Goal: Task Accomplishment & Management: Complete application form

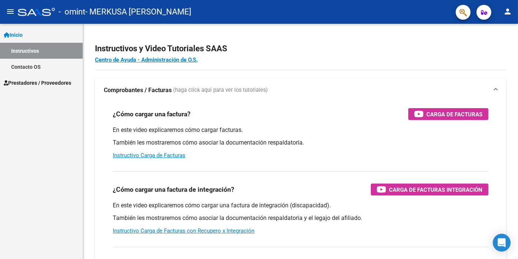
scroll to position [261, 0]
click at [20, 83] on span "Prestadores / Proveedores" at bounding box center [38, 83] width 68 height 8
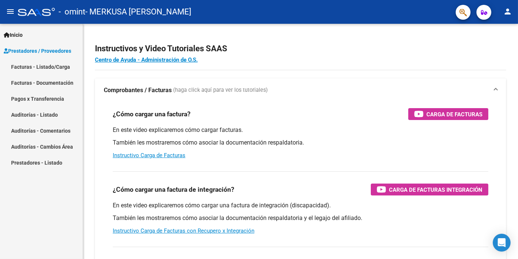
click at [43, 66] on link "Facturas - Listado/Carga" at bounding box center [41, 67] width 83 height 16
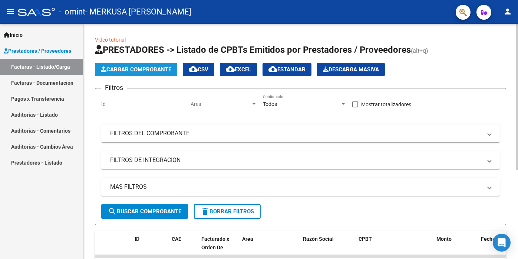
click at [141, 69] on span "Cargar Comprobante" at bounding box center [136, 69] width 70 height 7
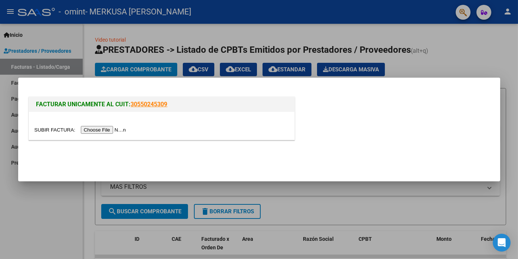
click at [113, 130] on input "file" at bounding box center [82, 130] width 94 height 8
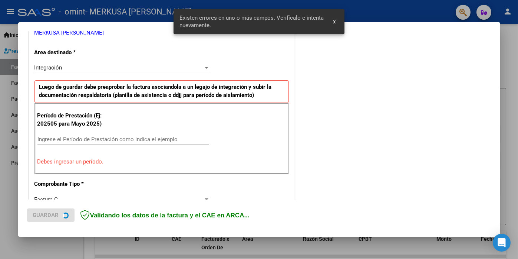
scroll to position [159, 0]
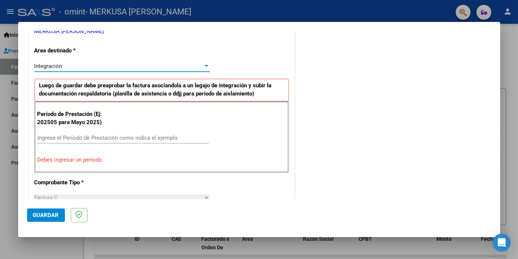
click at [205, 63] on div at bounding box center [206, 66] width 7 height 6
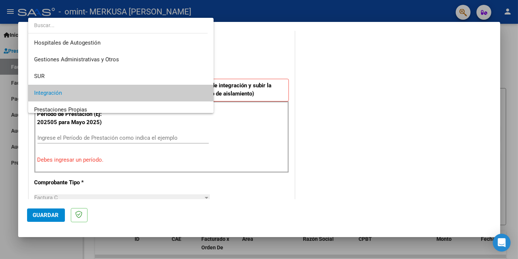
scroll to position [27, 0]
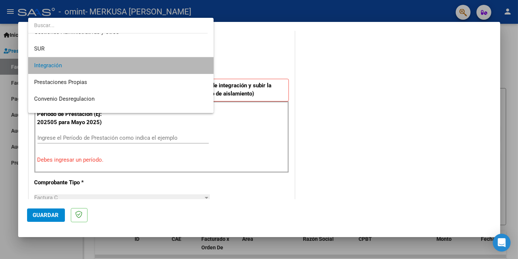
click at [205, 63] on mat-option "Integración" at bounding box center [120, 65] width 185 height 17
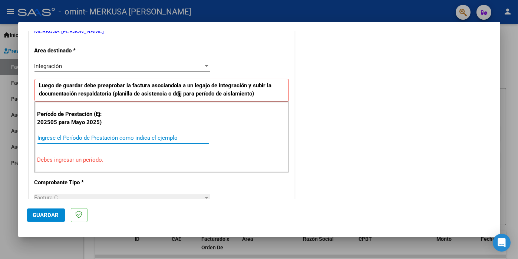
click at [41, 137] on input "Ingrese el Período de Prestación como indica el ejemplo" at bounding box center [122, 137] width 171 height 7
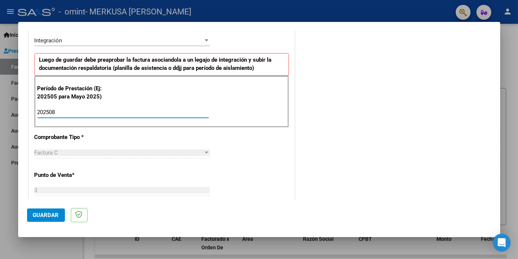
scroll to position [197, 0]
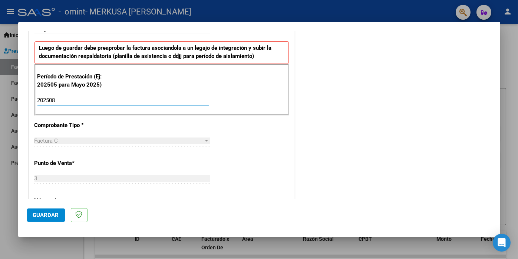
type input "202508"
click at [205, 139] on div at bounding box center [207, 140] width 4 height 2
click at [43, 138] on span "Factura C" at bounding box center [47, 140] width 24 height 7
click at [50, 139] on span "Factura C" at bounding box center [47, 140] width 24 height 7
click at [56, 139] on span "Factura C" at bounding box center [47, 140] width 24 height 7
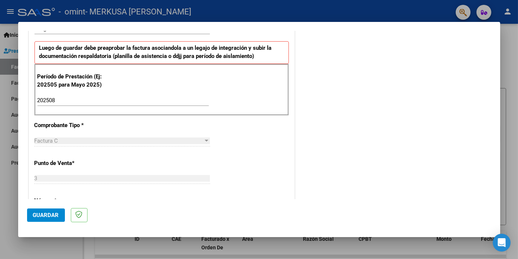
click at [64, 95] on div "202508 Ingrese el Período de Prestación como indica el ejemplo" at bounding box center [122, 100] width 171 height 11
click at [59, 139] on div "Factura C" at bounding box center [119, 140] width 169 height 7
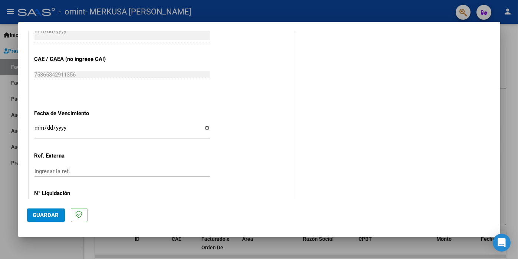
scroll to position [456, 0]
click at [204, 126] on input "Ingresar la fecha" at bounding box center [122, 130] width 175 height 12
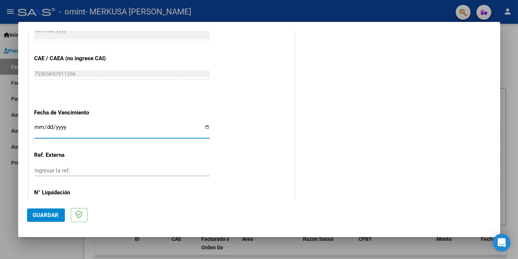
click at [204, 126] on input "Ingresar la fecha" at bounding box center [122, 130] width 175 height 12
type input "[DATE]"
click at [53, 216] on span "Guardar" at bounding box center [46, 214] width 26 height 7
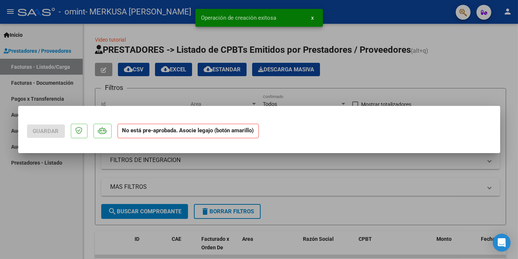
scroll to position [0, 0]
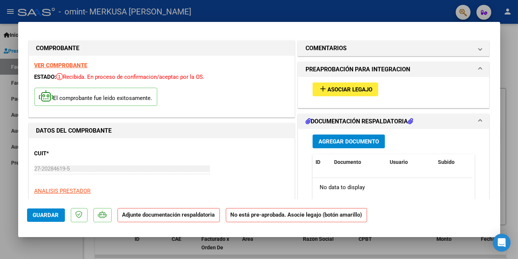
click at [356, 140] on span "Agregar Documento" at bounding box center [349, 141] width 60 height 7
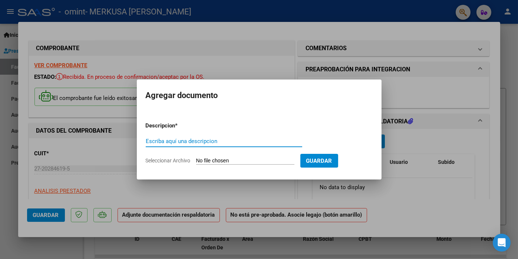
click at [147, 141] on input "Escriba aquí una descripcion" at bounding box center [224, 141] width 157 height 7
type input "asistencia"
click at [223, 162] on input "Seleccionar Archivo" at bounding box center [245, 160] width 98 height 7
type input "C:\fakepath\asitencia.pdf"
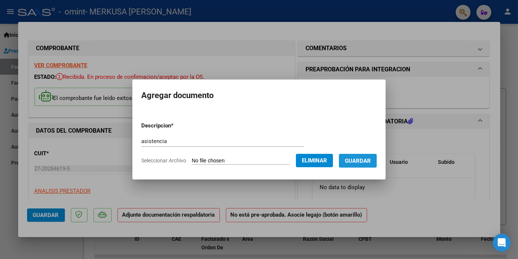
click at [368, 159] on span "Guardar" at bounding box center [358, 160] width 26 height 7
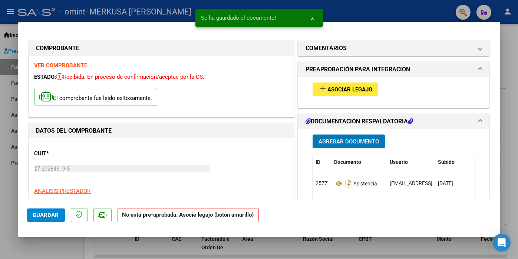
click at [343, 90] on span "Asociar Legajo" at bounding box center [350, 89] width 45 height 7
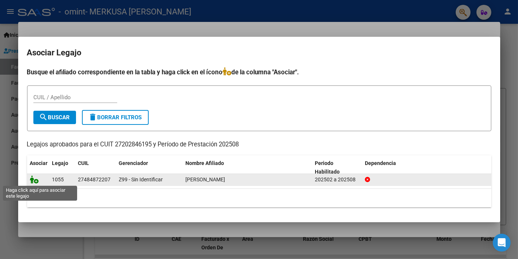
click at [32, 180] on icon at bounding box center [34, 179] width 9 height 8
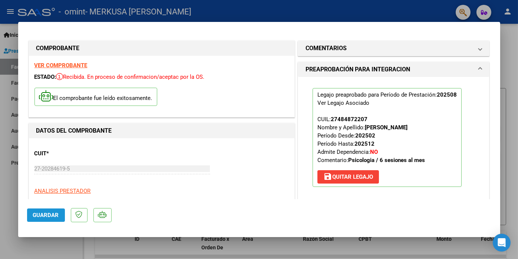
click at [47, 217] on span "Guardar" at bounding box center [46, 214] width 26 height 7
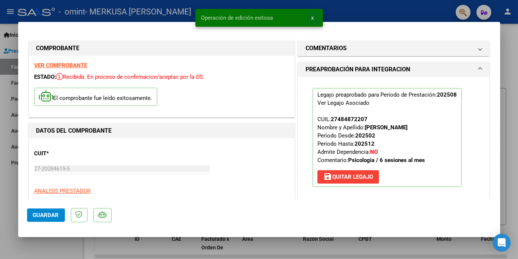
click at [311, 17] on button "x" at bounding box center [313, 17] width 14 height 13
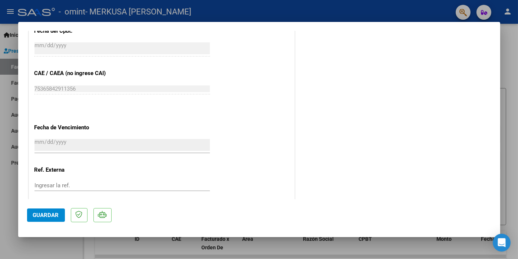
scroll to position [495, 0]
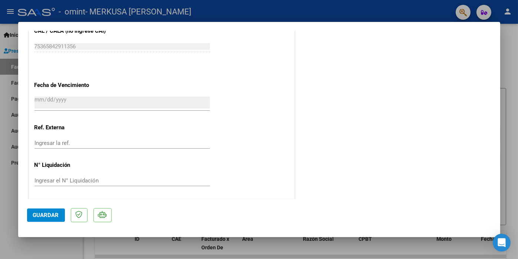
drag, startPoint x: 51, startPoint y: 211, endPoint x: 64, endPoint y: 202, distance: 16.0
click at [51, 211] on button "Guardar" at bounding box center [46, 214] width 38 height 13
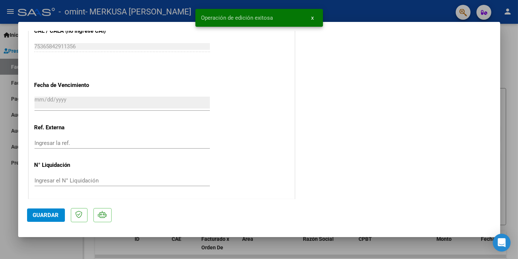
scroll to position [480, 0]
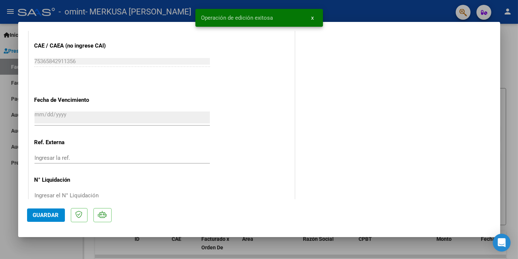
click at [483, 11] on div at bounding box center [259, 129] width 518 height 259
type input "$ 0,00"
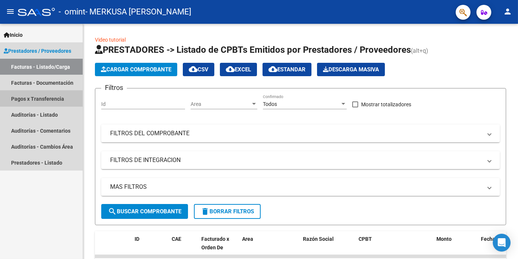
click at [45, 100] on link "Pagos x Transferencia" at bounding box center [41, 99] width 83 height 16
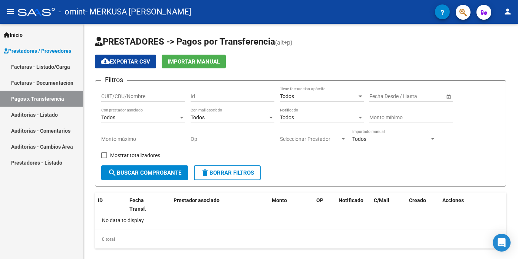
click at [58, 85] on link "Facturas - Documentación" at bounding box center [41, 83] width 83 height 16
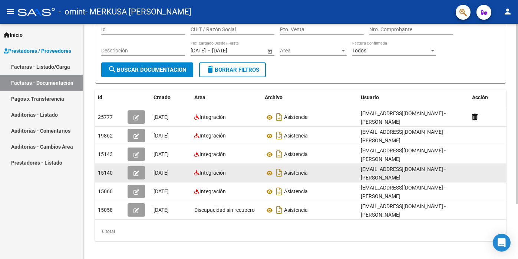
scroll to position [71, 0]
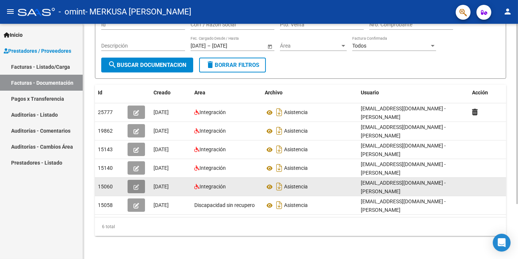
click at [135, 187] on icon "button" at bounding box center [137, 187] width 6 height 6
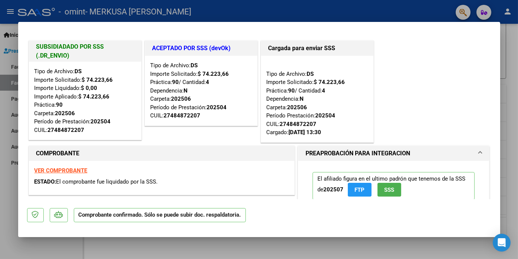
click at [518, 112] on div at bounding box center [259, 129] width 518 height 259
type input "$ 0,00"
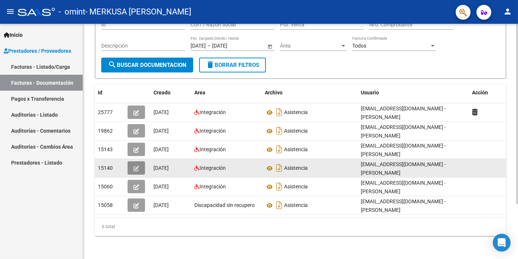
click at [134, 169] on icon "button" at bounding box center [137, 168] width 6 height 6
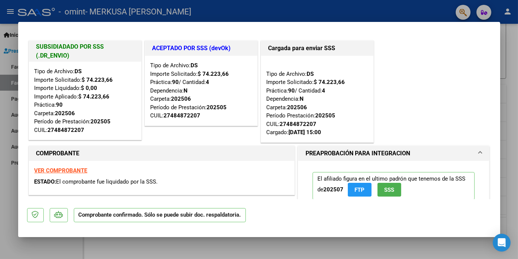
click at [505, 120] on div at bounding box center [259, 129] width 518 height 259
type input "$ 0,00"
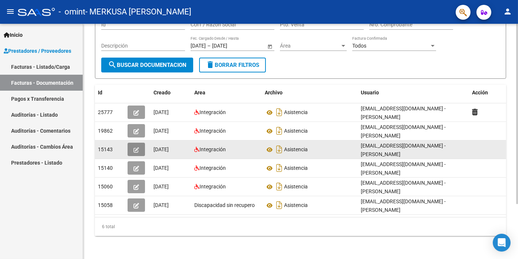
click at [137, 147] on icon "button" at bounding box center [137, 150] width 6 height 6
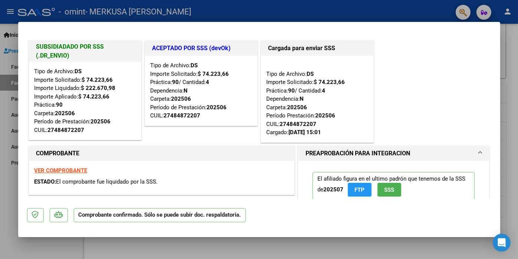
click at [505, 128] on div at bounding box center [259, 129] width 518 height 259
type input "$ 0,00"
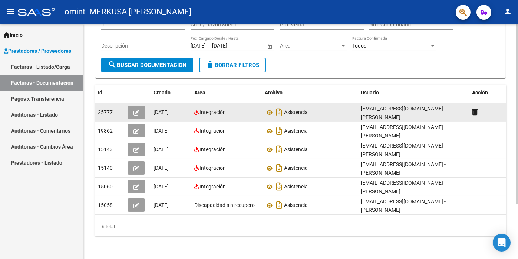
click at [138, 111] on icon "button" at bounding box center [137, 113] width 6 height 6
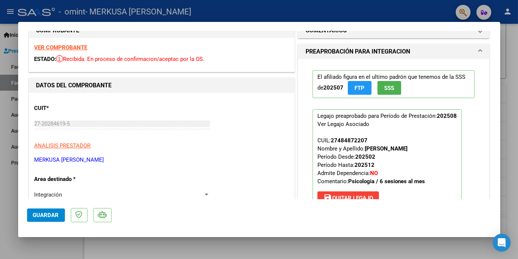
scroll to position [0, 0]
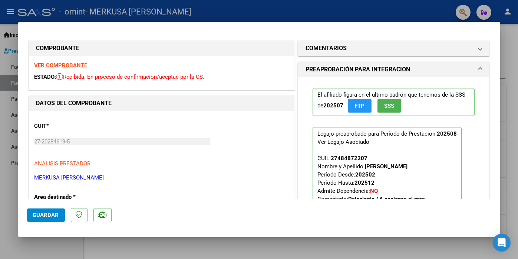
click at [513, 103] on div at bounding box center [259, 129] width 518 height 259
type input "$ 0,00"
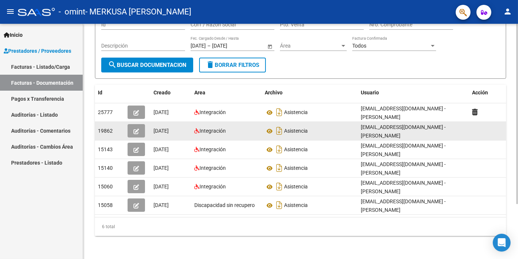
click at [135, 131] on icon "button" at bounding box center [137, 131] width 6 height 6
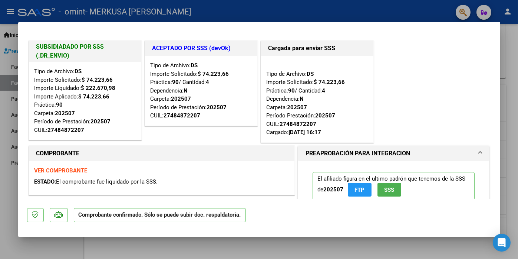
click at [517, 110] on div at bounding box center [259, 129] width 518 height 259
type input "$ 0,00"
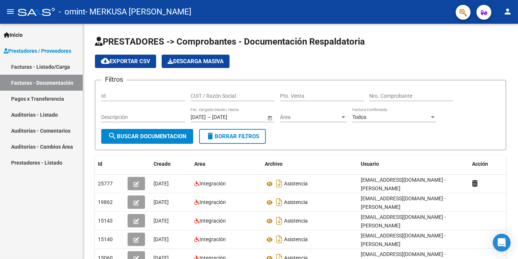
click at [32, 98] on link "Pagos x Transferencia" at bounding box center [41, 99] width 83 height 16
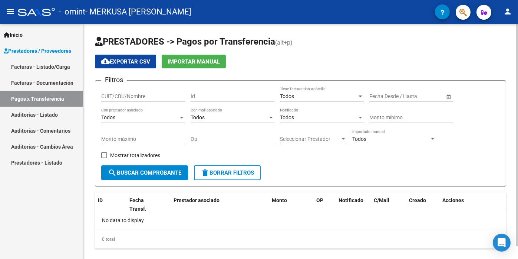
scroll to position [13, 0]
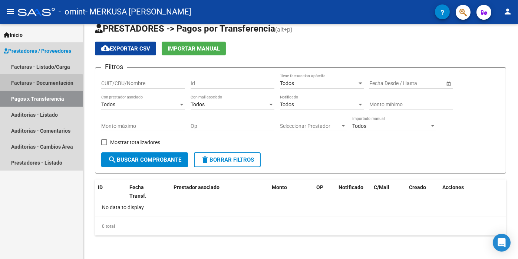
click at [24, 86] on link "Facturas - Documentación" at bounding box center [41, 83] width 83 height 16
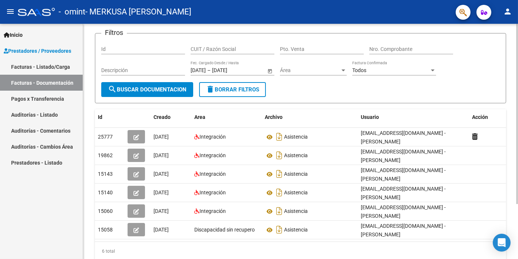
scroll to position [71, 0]
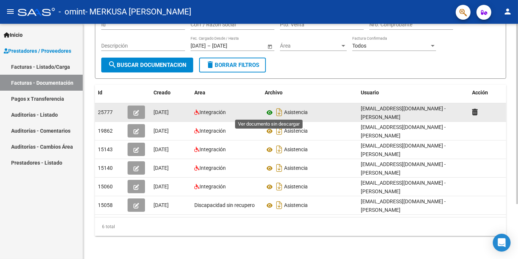
click at [269, 112] on icon at bounding box center [270, 112] width 10 height 9
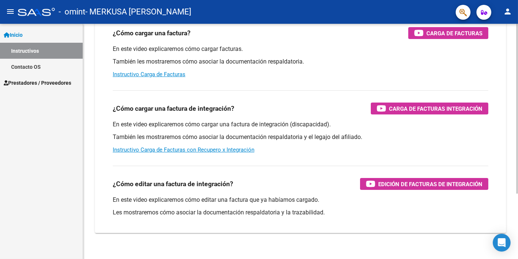
scroll to position [90, 0]
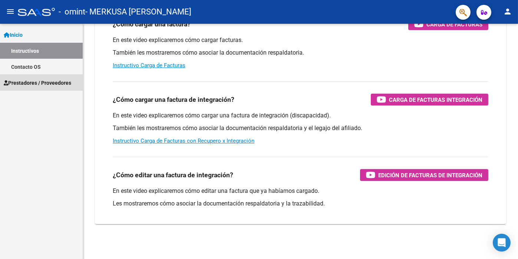
click at [26, 82] on span "Prestadores / Proveedores" at bounding box center [38, 83] width 68 height 8
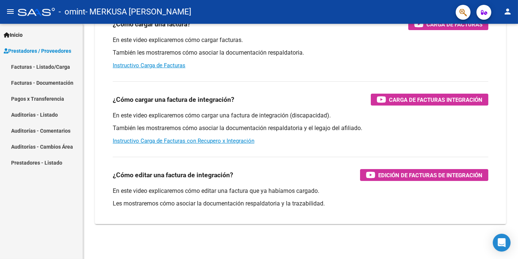
click at [46, 66] on link "Facturas - Listado/Carga" at bounding box center [41, 67] width 83 height 16
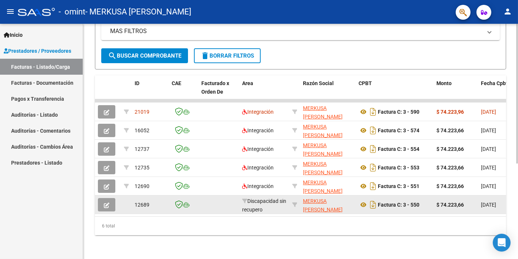
click at [482, 202] on div "[DATE]" at bounding box center [494, 204] width 27 height 9
